Goal: Task Accomplishment & Management: Use online tool/utility

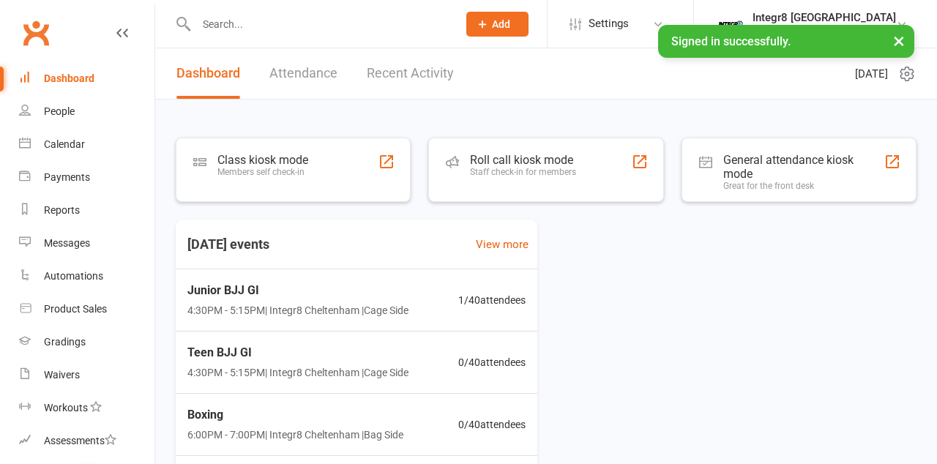
click at [388, 175] on div "Class kiosk mode Members self check-in" at bounding box center [293, 170] width 235 height 64
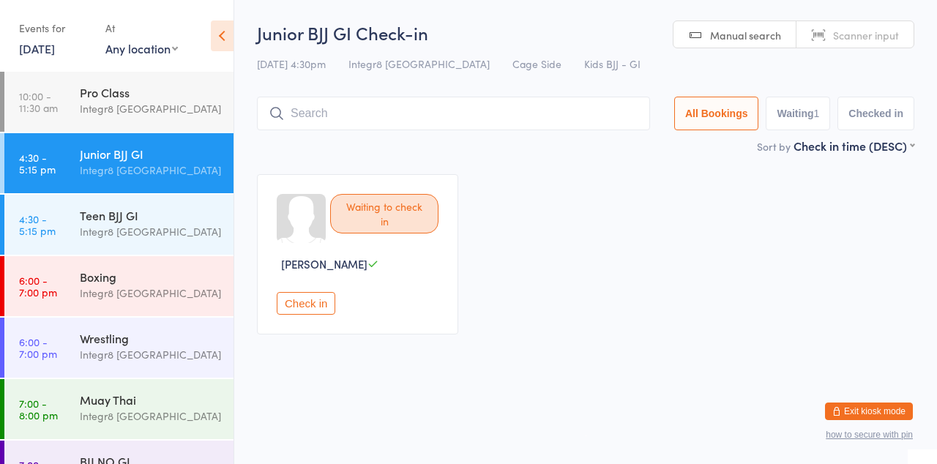
click at [624, 334] on div "Waiting to check in Tara Keskesiadis Check in" at bounding box center [586, 254] width 684 height 187
click at [56, 217] on link "4:30 - 5:15 pm Teen BJJ GI Integr8 Cheltenham" at bounding box center [118, 225] width 229 height 60
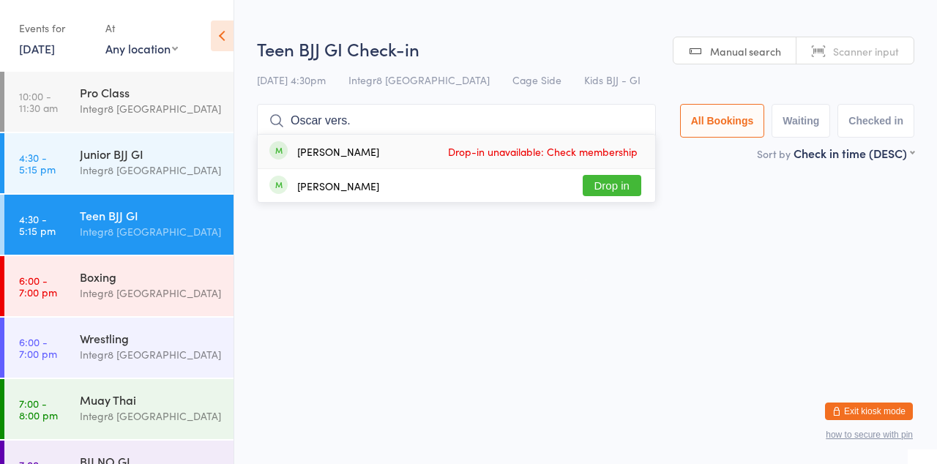
type input "Oscar vers."
click at [633, 166] on div "Oscar Urbinder Drop-in unavailable: Check membership" at bounding box center [457, 152] width 398 height 34
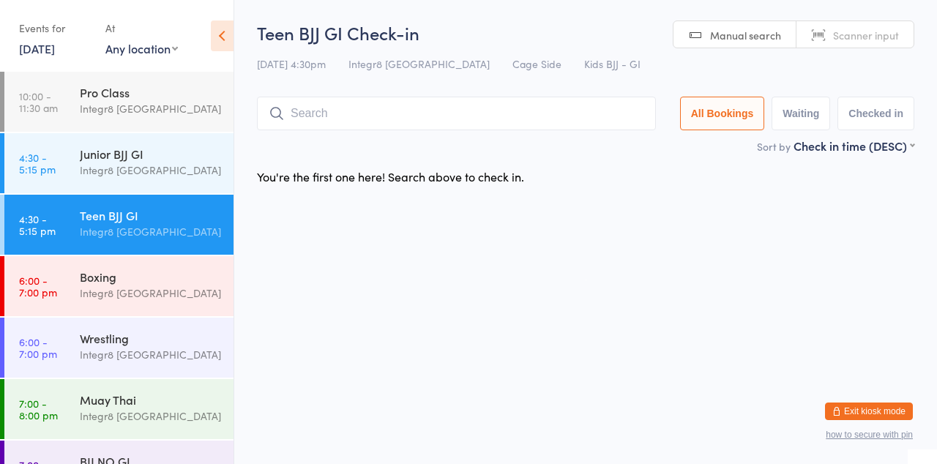
click at [665, 192] on div "You're the first one here! Search above to check in." at bounding box center [586, 176] width 684 height 31
click at [69, 239] on link "4:30 - 5:15 pm Teen BJJ GI Integr8 Cheltenham" at bounding box center [118, 225] width 229 height 60
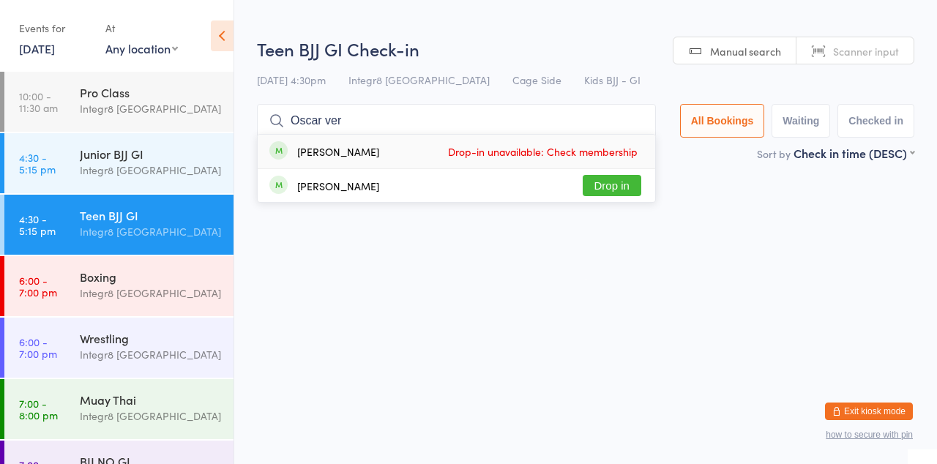
type input "Oscar ver"
click at [625, 190] on button "Drop in" at bounding box center [612, 185] width 59 height 21
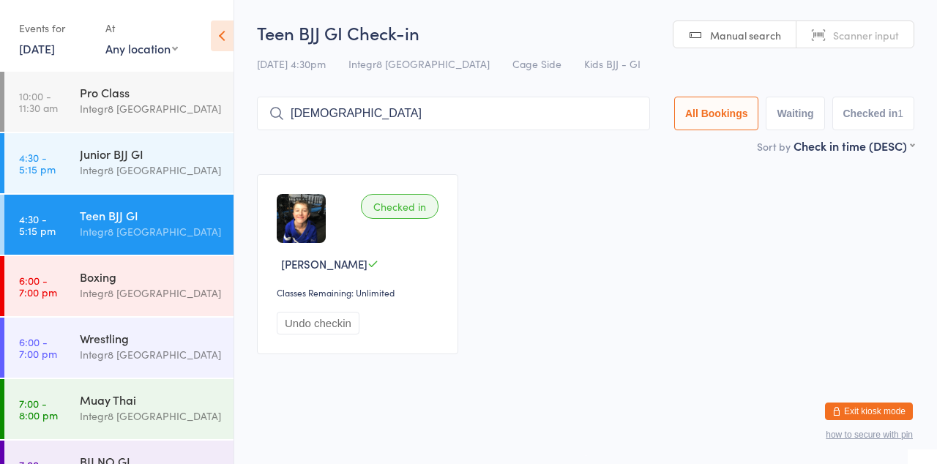
type input "Christian"
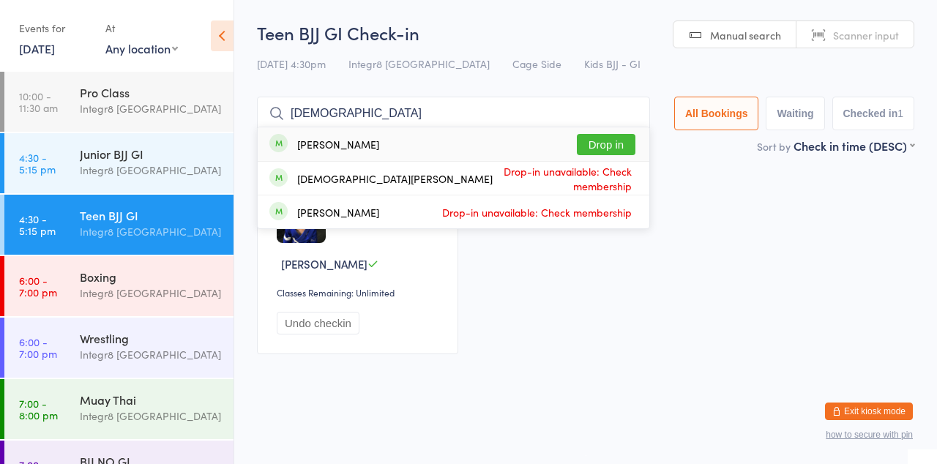
click at [612, 127] on div "Christian Mikahil Drop in" at bounding box center [454, 144] width 392 height 34
